Goal: Information Seeking & Learning: Check status

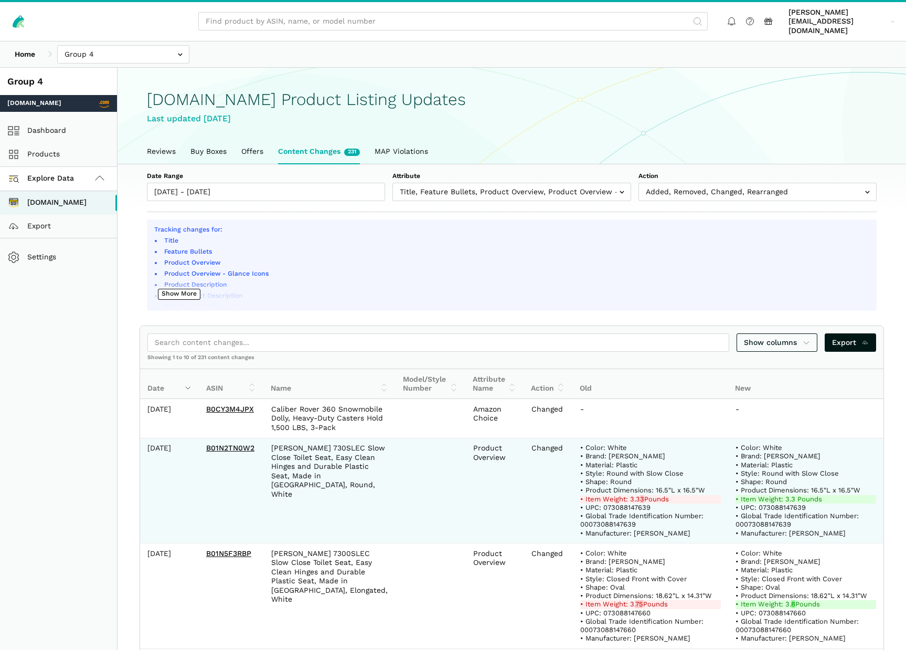
scroll to position [4, 0]
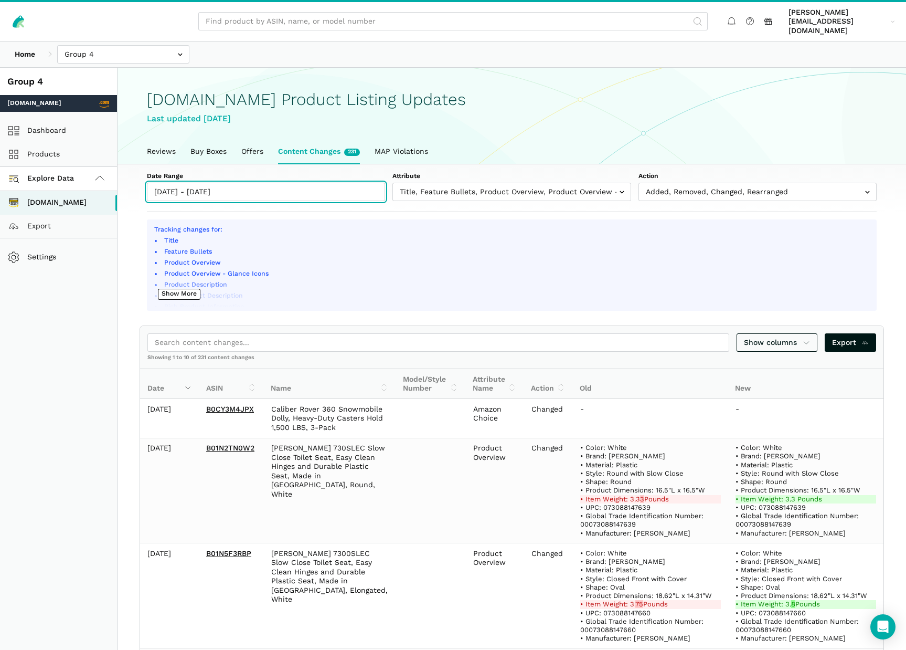
type input "[DATE]"
click at [174, 183] on input "[DATE] - [DATE]" at bounding box center [266, 192] width 238 height 18
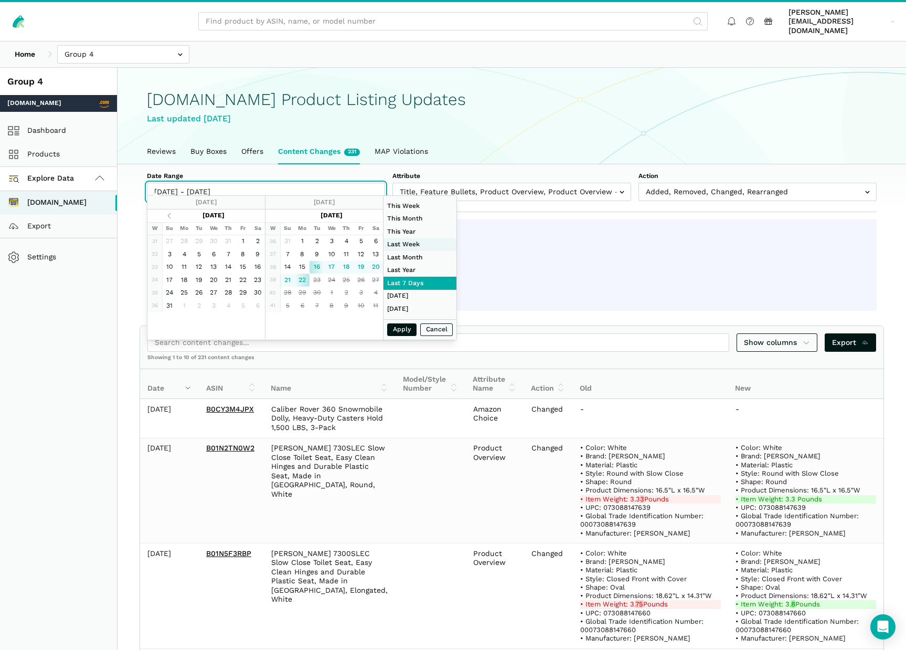
type input "[DATE]"
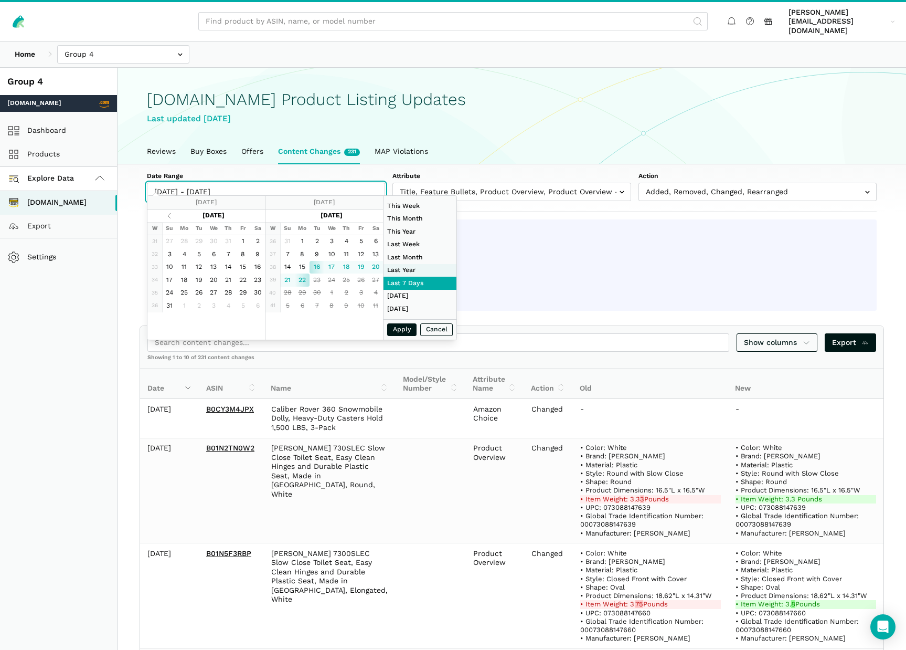
type input "[DATE]"
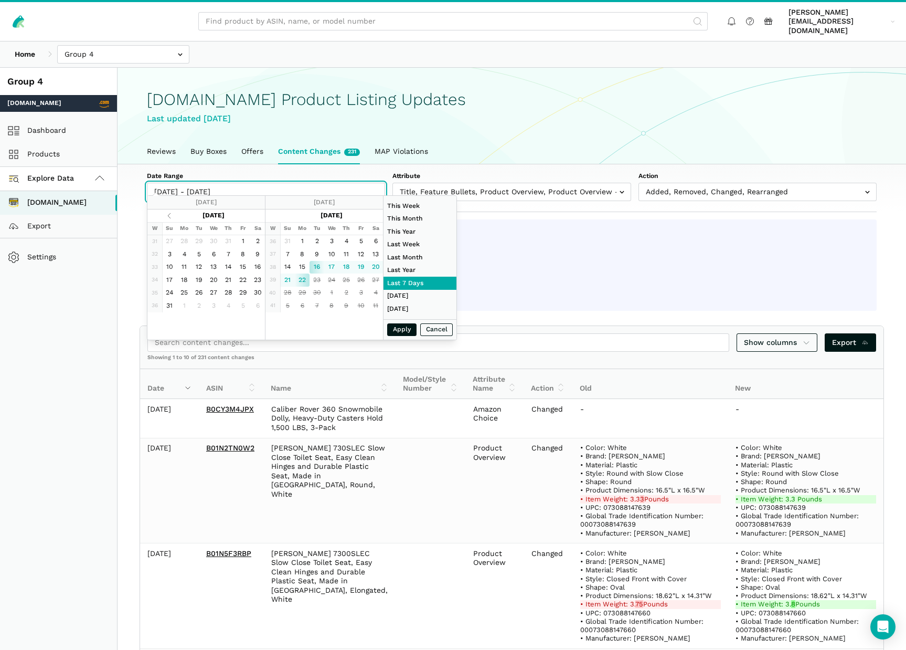
type input "[DATE]"
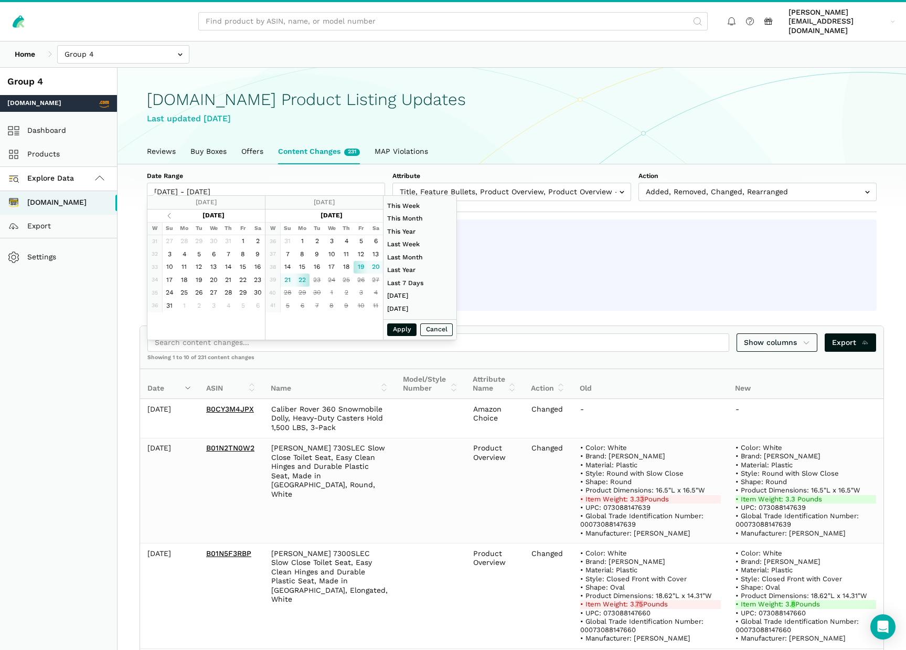
type input "[DATE]"
click at [398, 329] on button "Apply" at bounding box center [401, 329] width 29 height 13
type input "[DATE] - [DATE]"
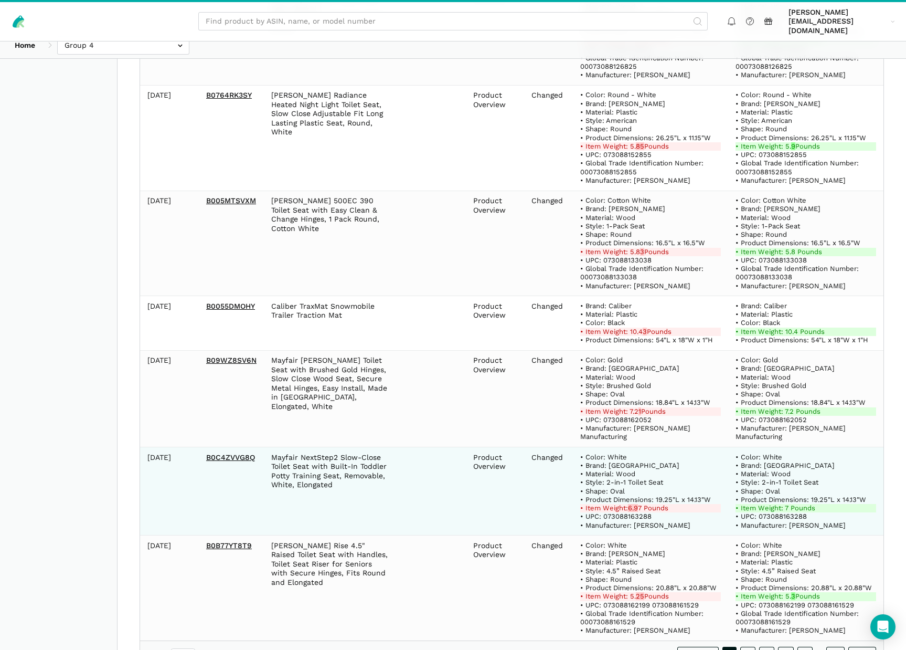
scroll to position [697, 0]
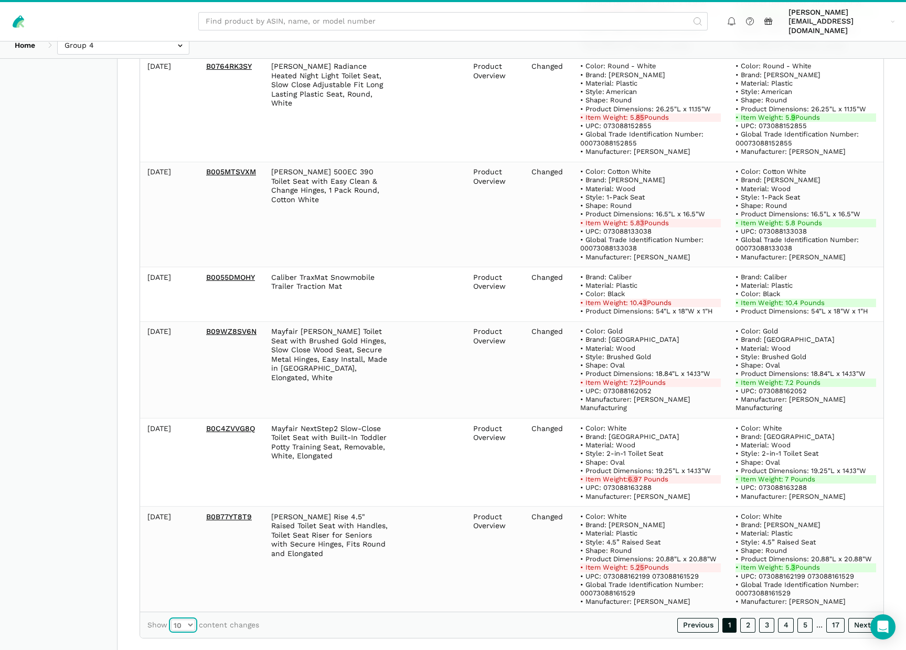
click at [191, 619] on select "10 25 50 100" at bounding box center [183, 624] width 24 height 11
select select "100"
click at [171, 619] on select "10 25 50 100" at bounding box center [183, 624] width 24 height 11
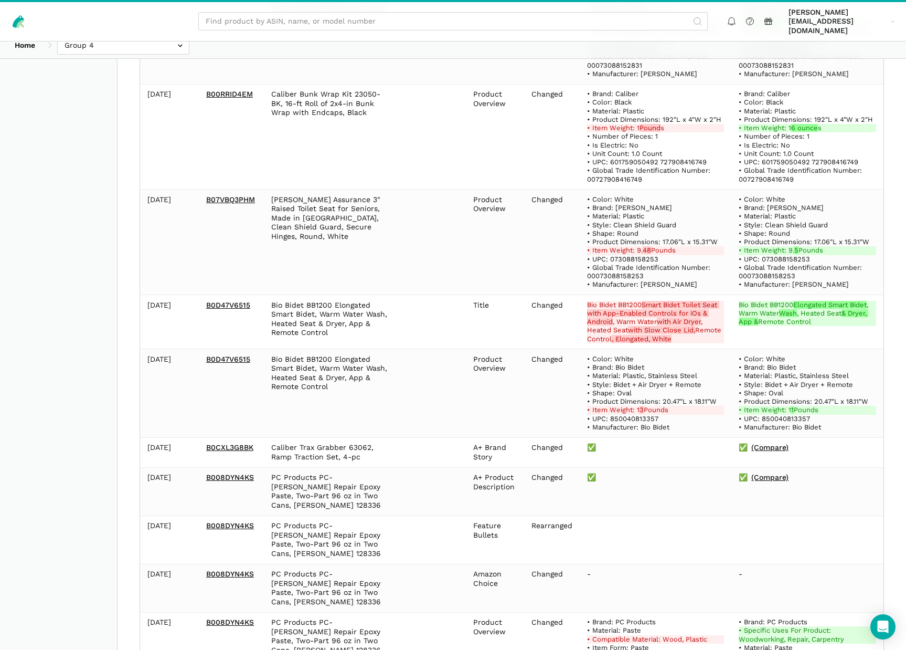
scroll to position [3820, 0]
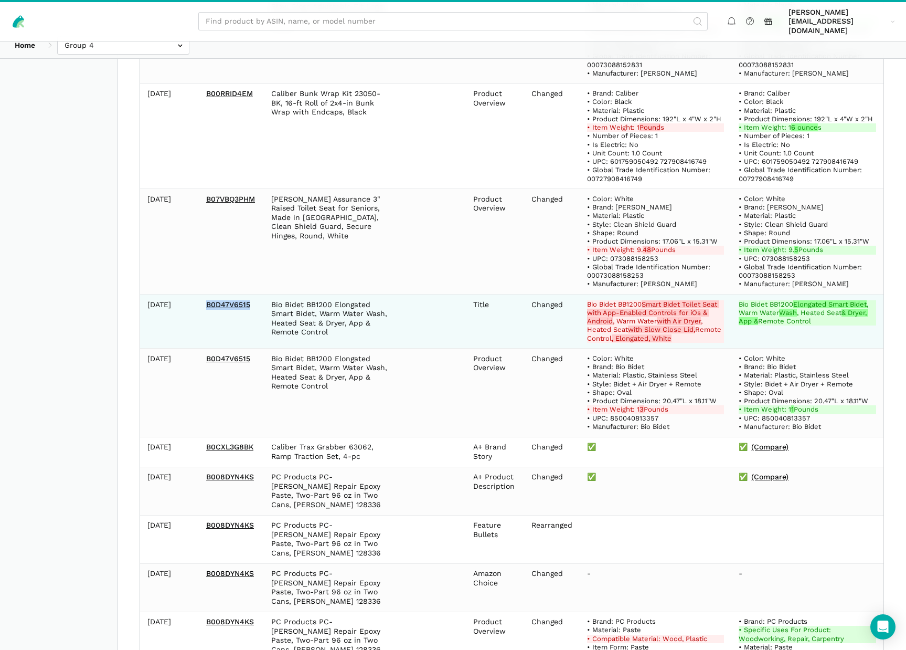
drag, startPoint x: 257, startPoint y: 204, endPoint x: 205, endPoint y: 203, distance: 51.4
click at [205, 294] on td "B0D47V6515" at bounding box center [231, 321] width 65 height 54
copy link "B0D47V6515"
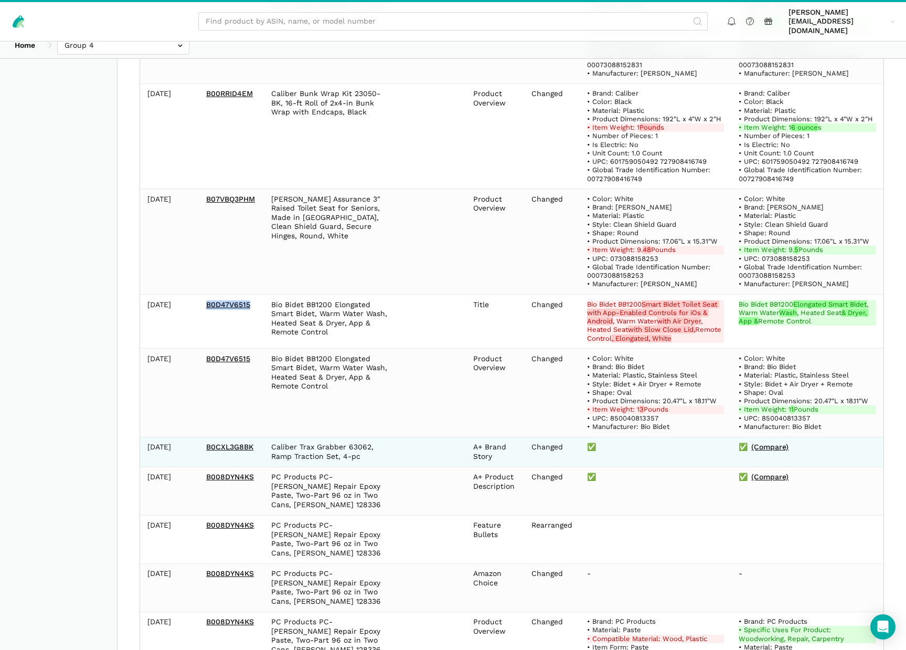
copy link "B0D47V6515"
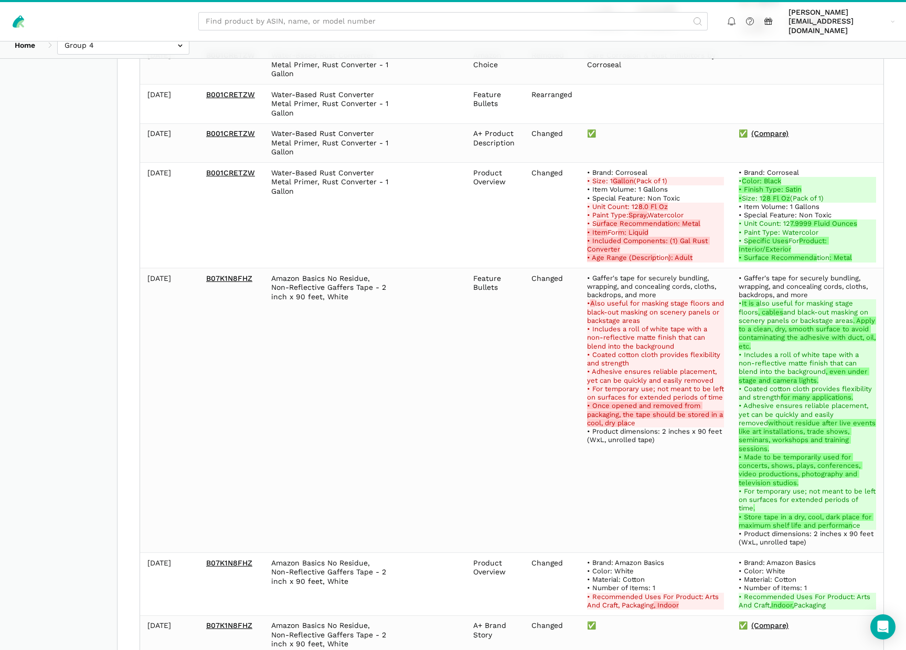
scroll to position [8145, 0]
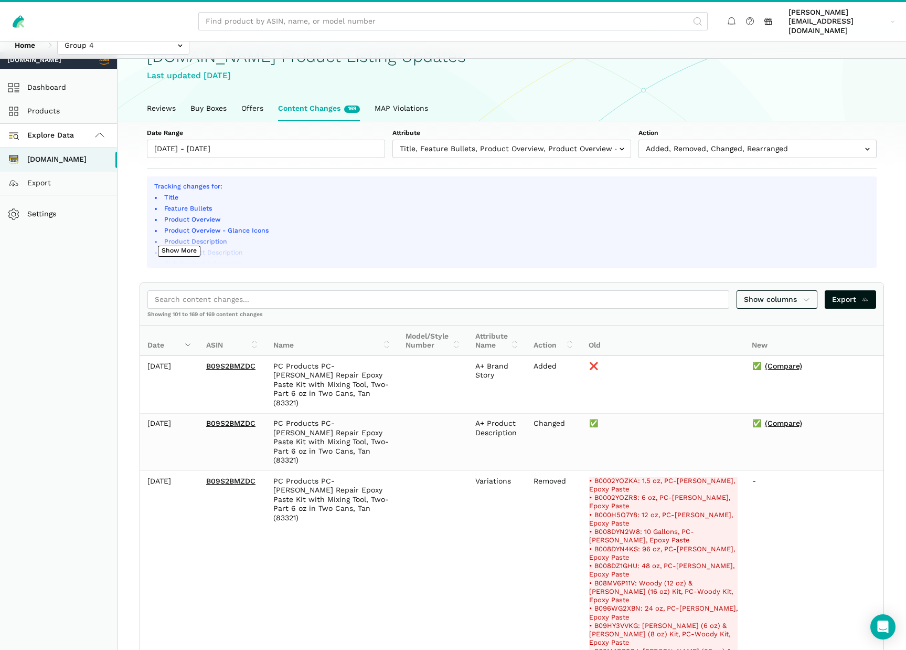
scroll to position [0, 0]
